Goal: Information Seeking & Learning: Learn about a topic

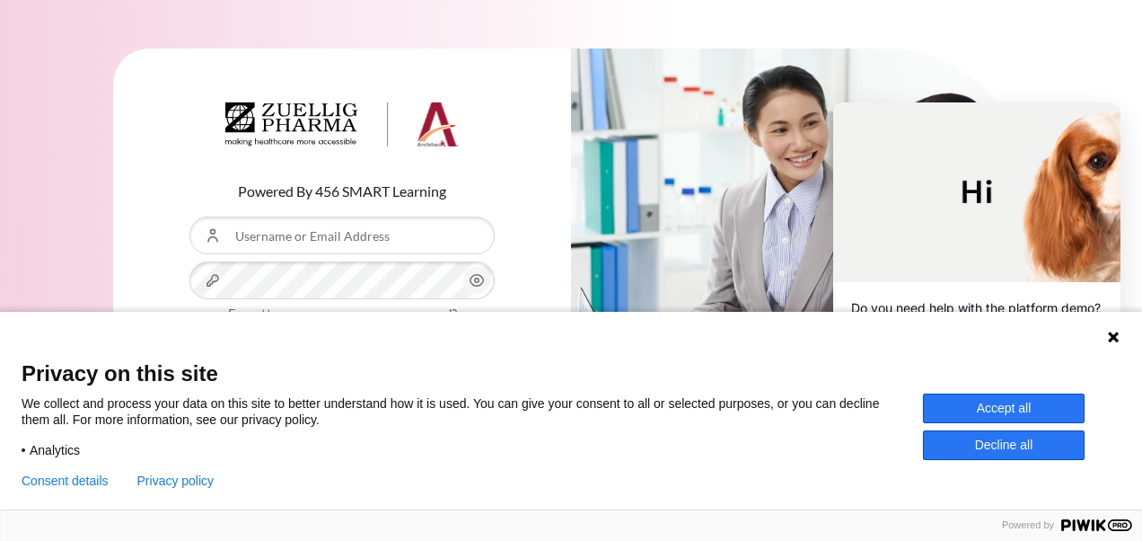
click at [1036, 406] on button "Accept all" at bounding box center [1004, 408] width 162 height 30
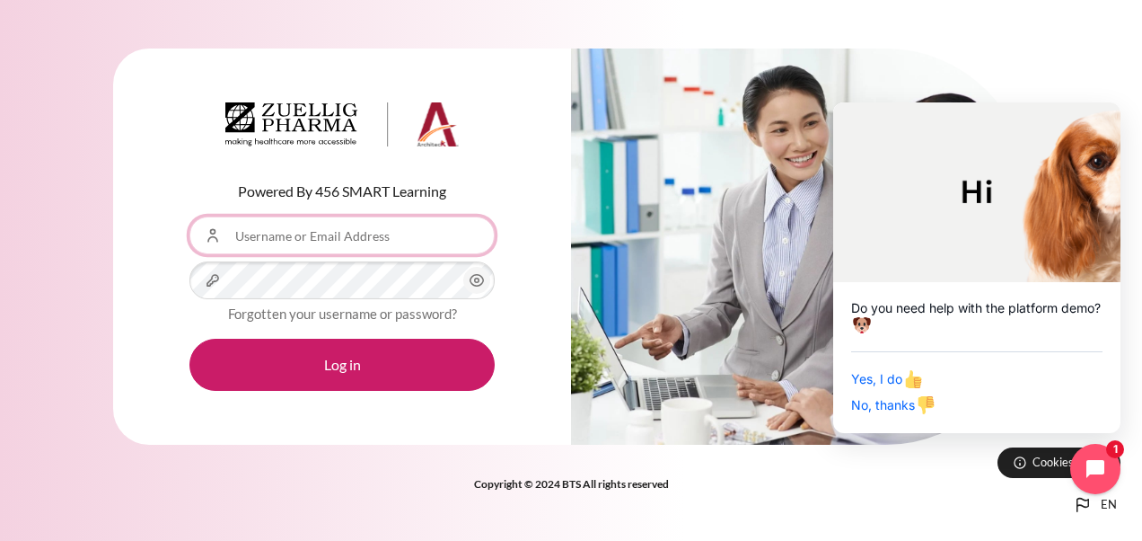
click at [394, 238] on input "Username or Email Address" at bounding box center [341, 235] width 305 height 38
click at [354, 233] on input "Username or Email Address" at bounding box center [341, 235] width 305 height 38
type input "[EMAIL_ADDRESS][DOMAIN_NAME]"
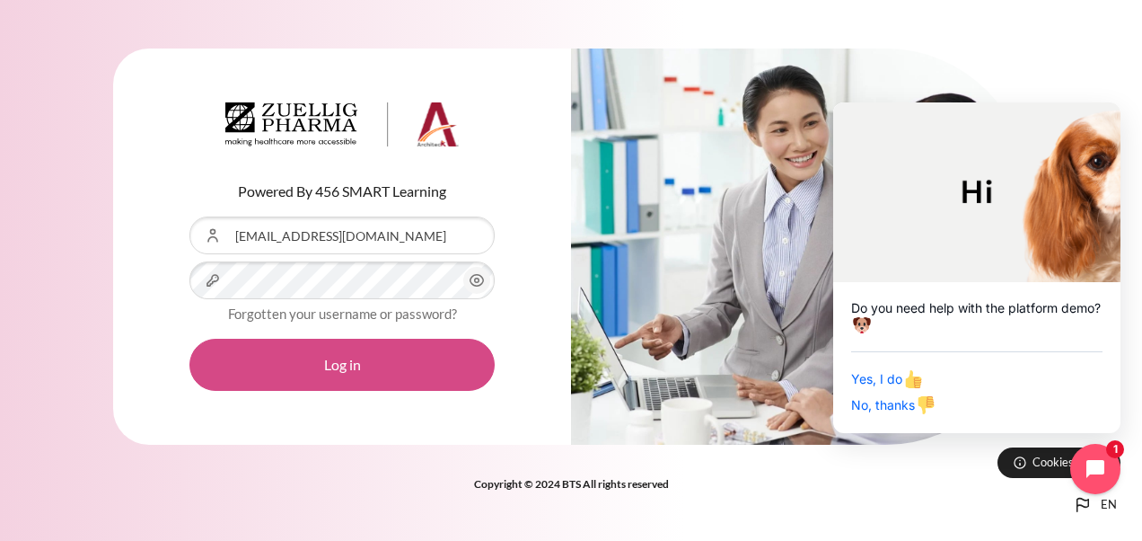
click at [342, 363] on button "Log in" at bounding box center [341, 364] width 305 height 52
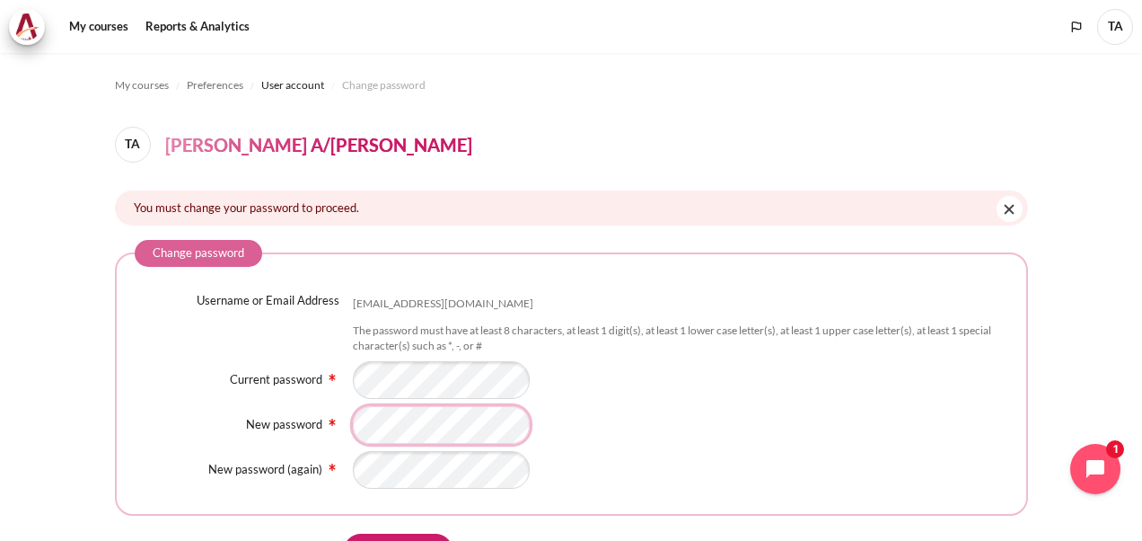
scroll to position [90, 0]
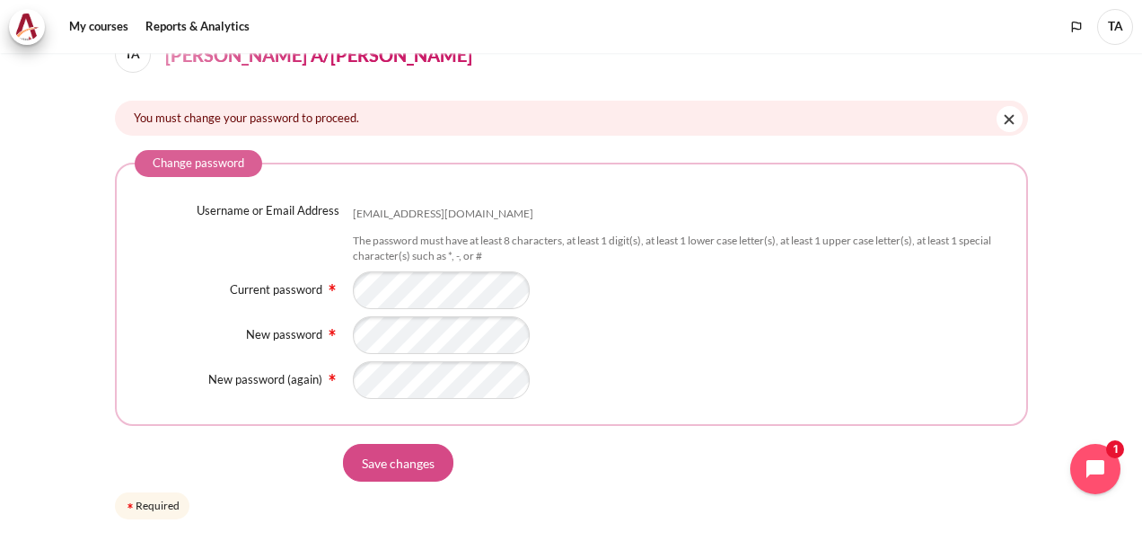
click at [405, 466] on input "Save changes" at bounding box center [398, 463] width 110 height 38
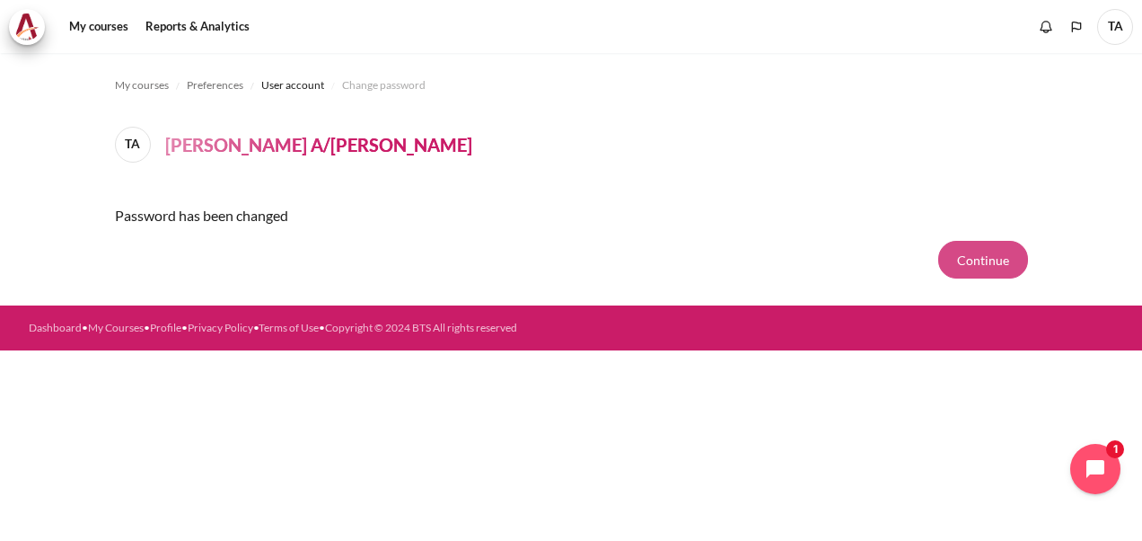
click at [995, 264] on button "Continue" at bounding box center [983, 260] width 90 height 38
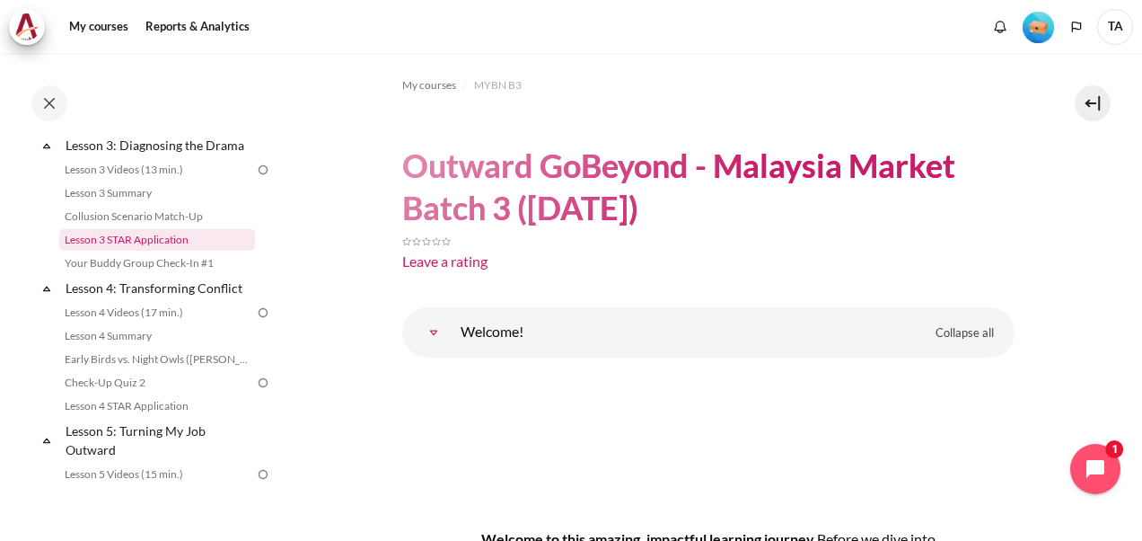
scroll to position [449, 0]
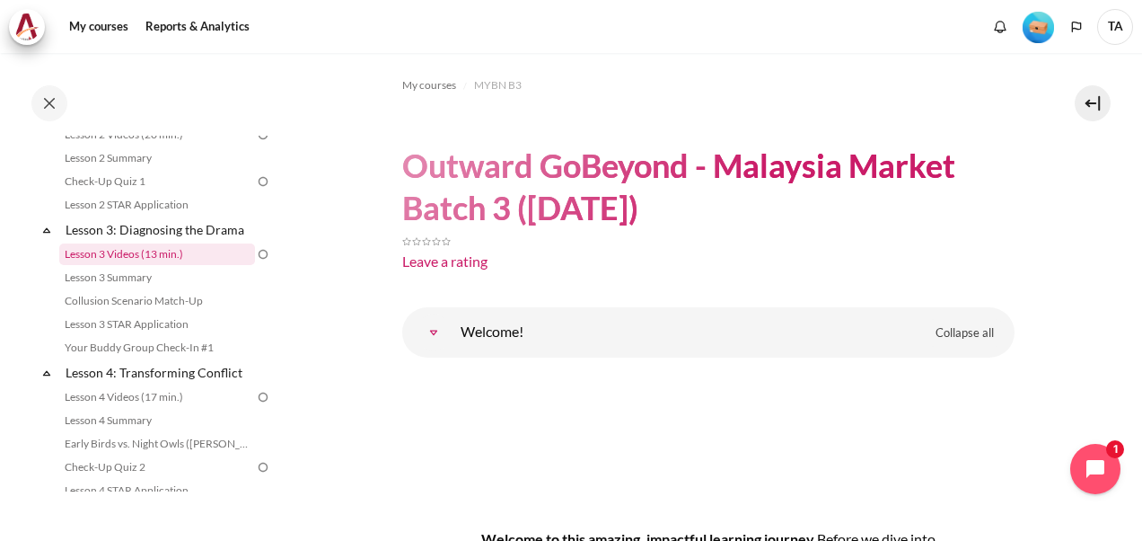
click at [98, 265] on link "Lesson 3 Videos (13 min.)" at bounding box center [157, 254] width 196 height 22
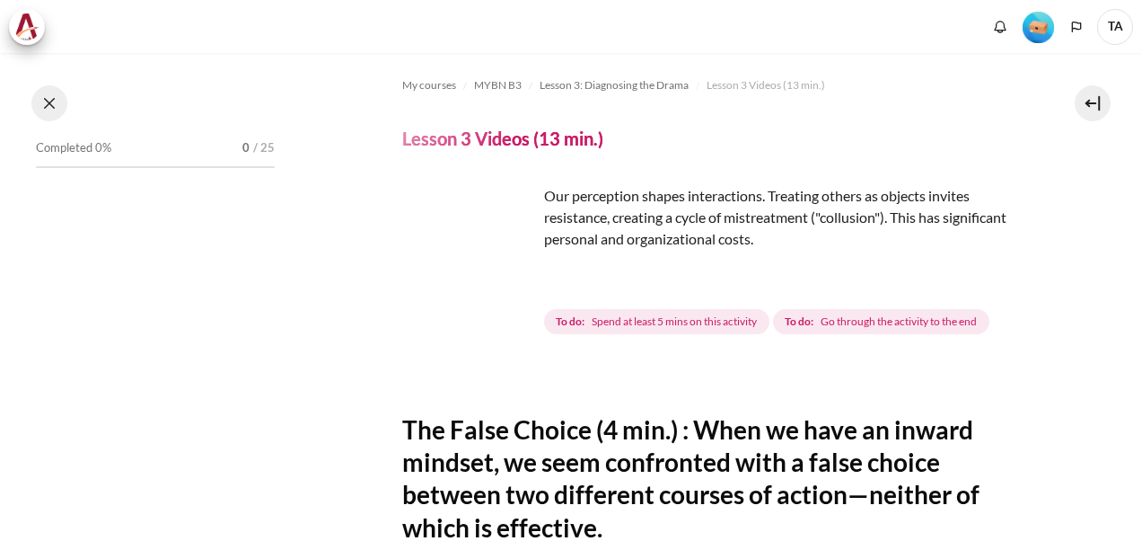
click at [59, 104] on button at bounding box center [49, 103] width 36 height 36
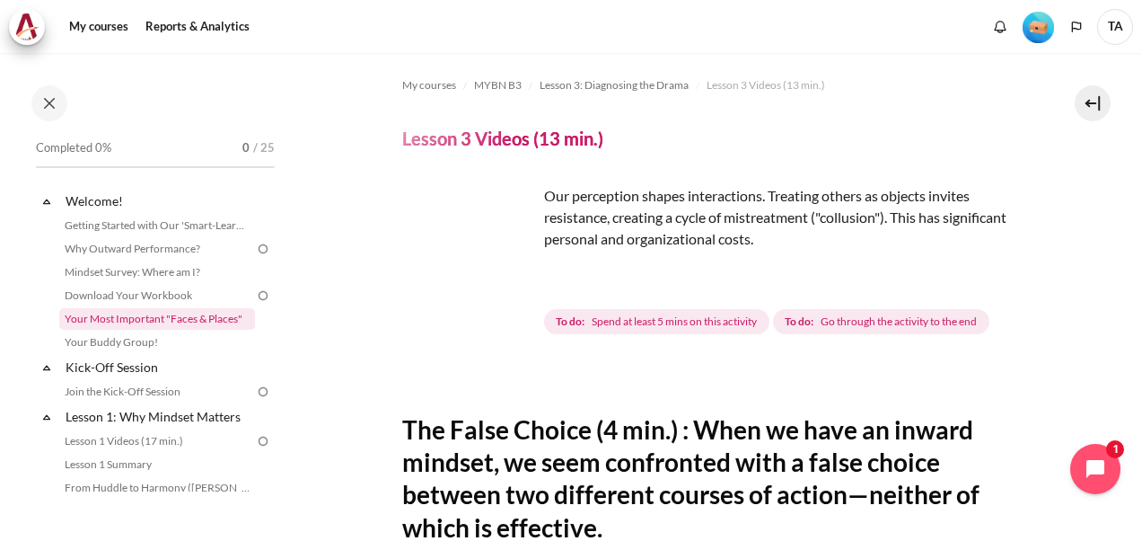
click at [156, 321] on link "Your Most Important "Faces & Places"" at bounding box center [157, 319] width 196 height 22
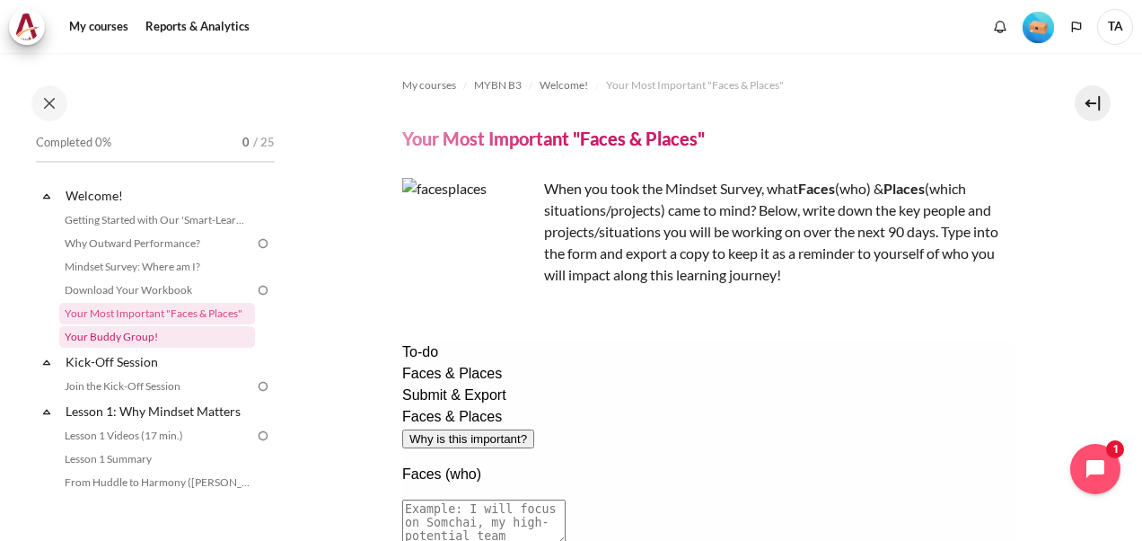
click at [133, 334] on link "Your Buddy Group!" at bounding box center [157, 337] width 196 height 22
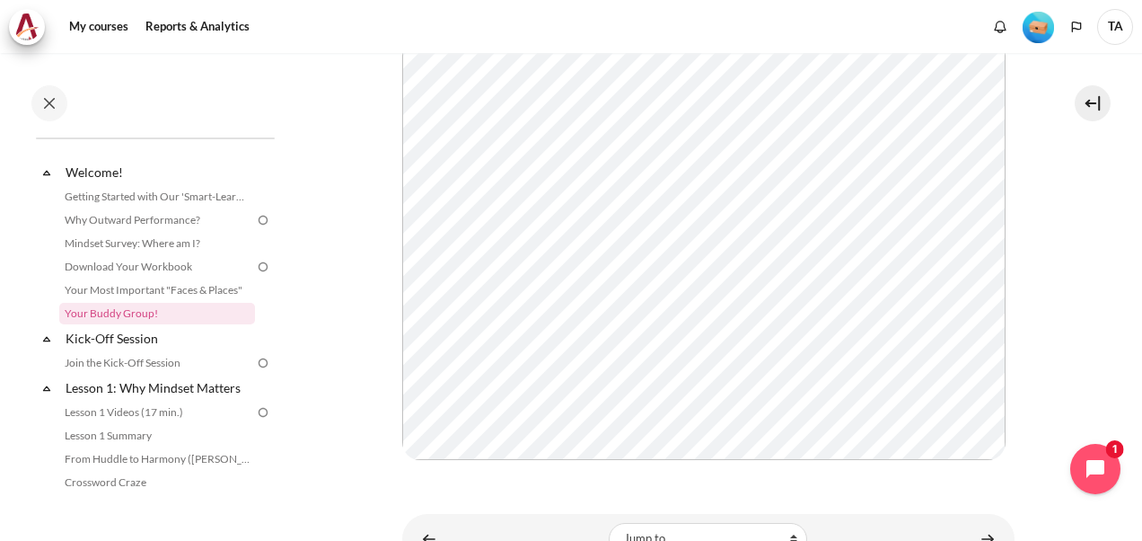
scroll to position [302, 0]
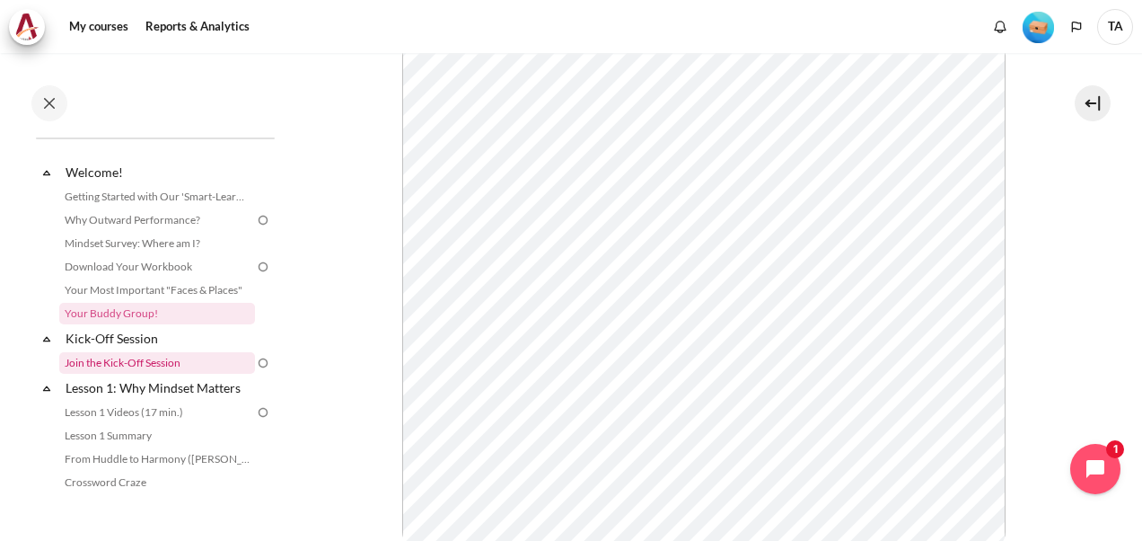
click at [184, 363] on link "Join the Kick-Off Session" at bounding box center [157, 363] width 196 height 22
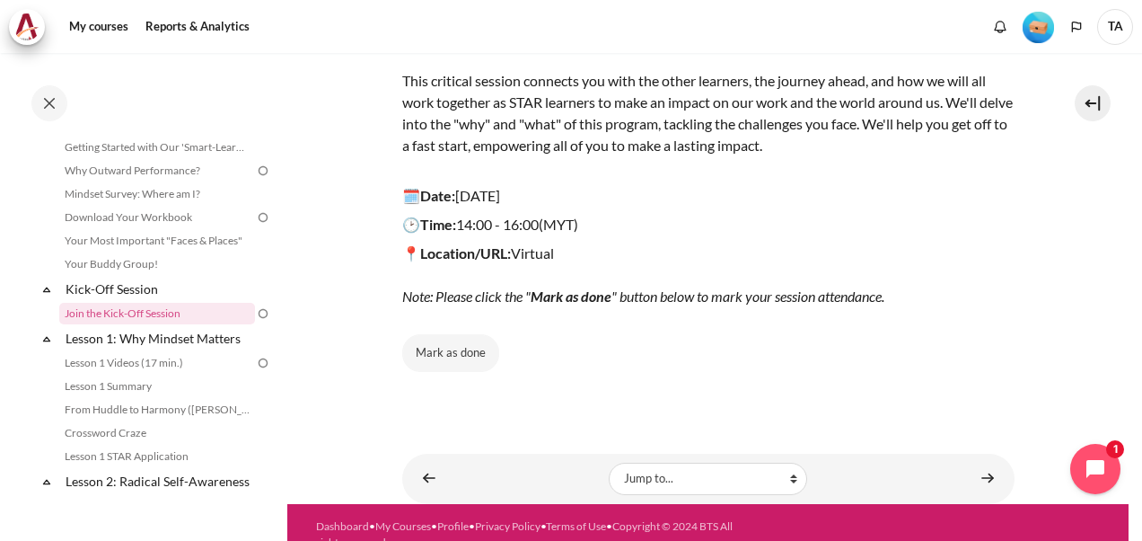
scroll to position [257, 0]
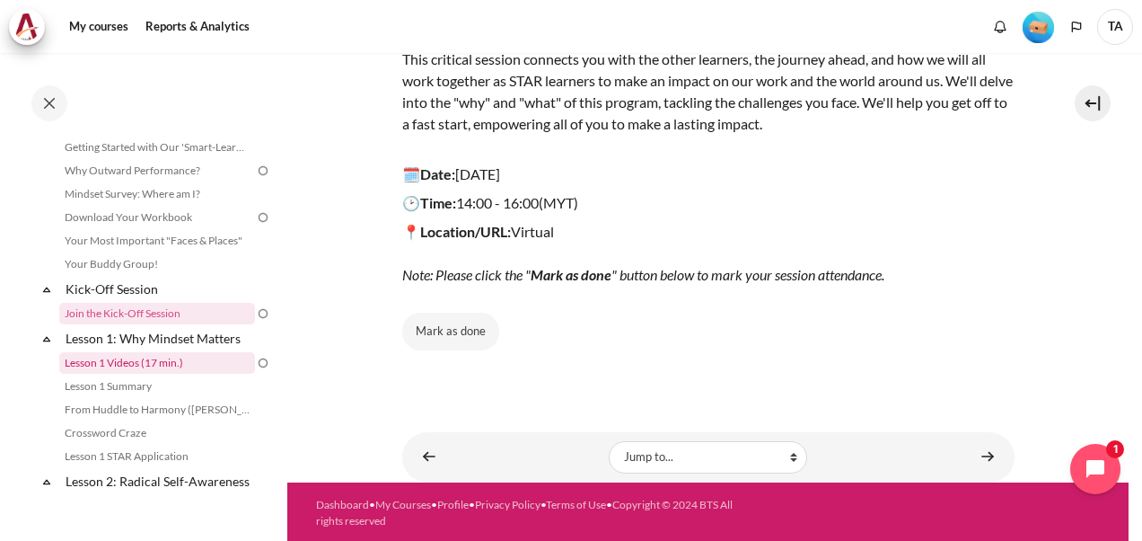
click at [109, 365] on link "Lesson 1 Videos (17 min.)" at bounding box center [157, 363] width 196 height 22
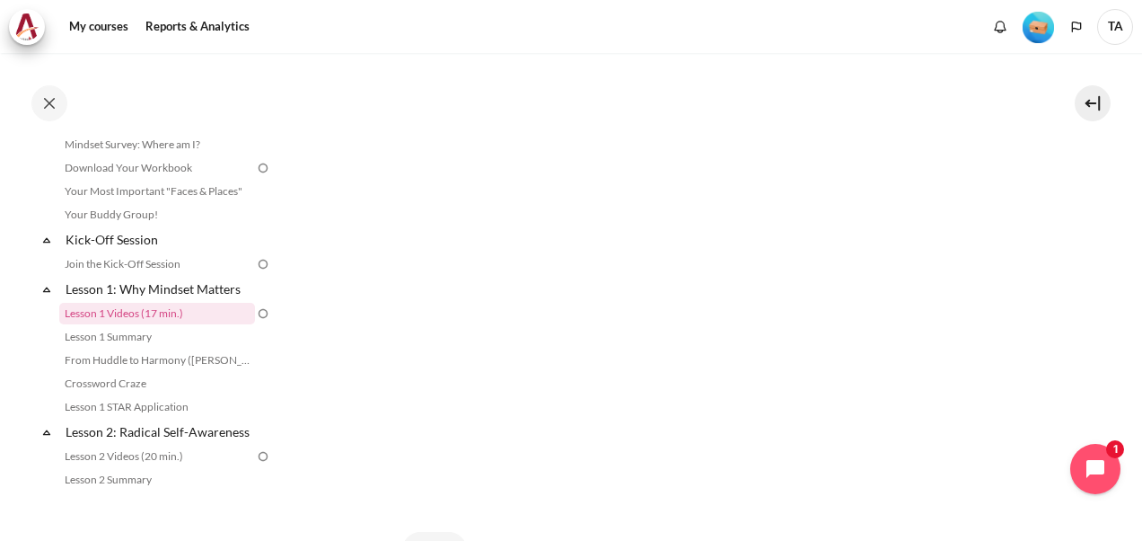
scroll to position [629, 0]
click at [104, 335] on link "Lesson 1 Summary" at bounding box center [157, 337] width 196 height 22
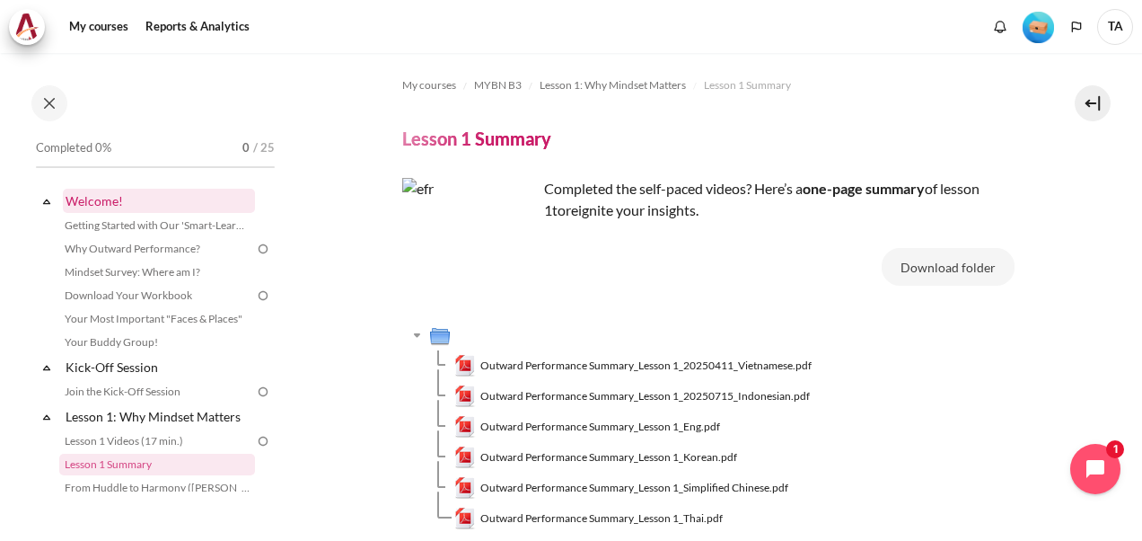
click at [91, 203] on link "Welcome!" at bounding box center [159, 201] width 192 height 24
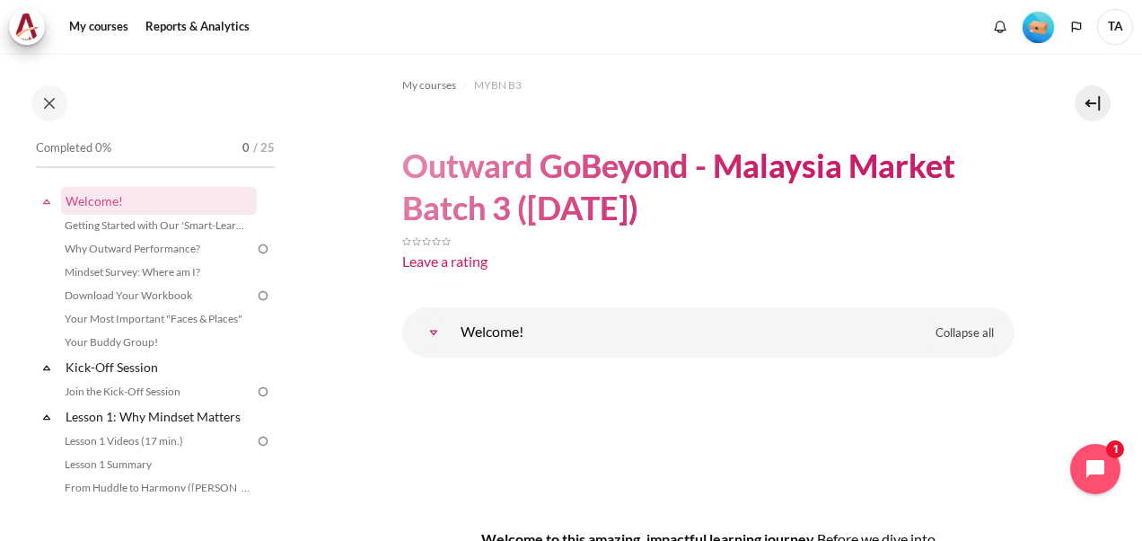
scroll to position [199, 0]
